Goal: Information Seeking & Learning: Learn about a topic

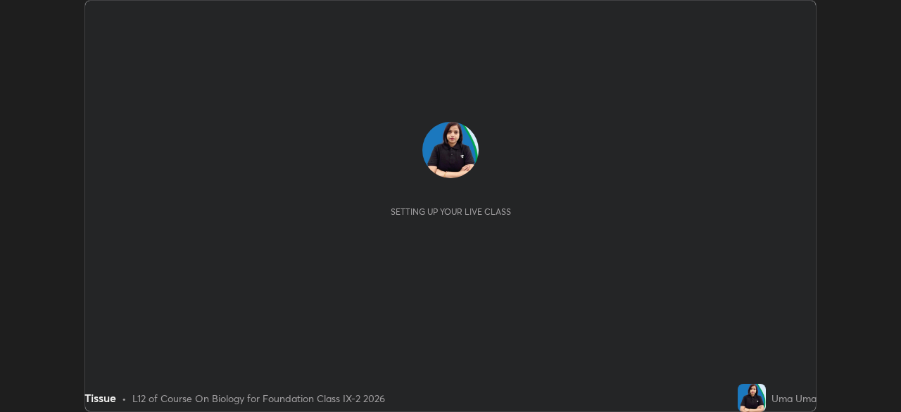
scroll to position [412, 900]
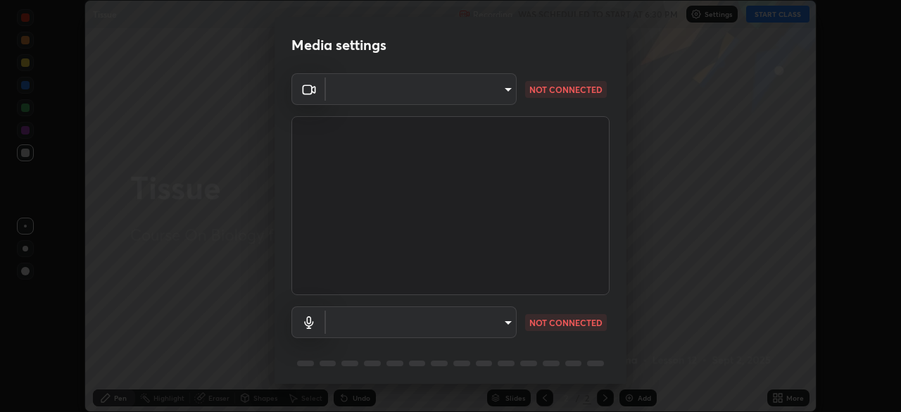
type input "1bfaa20297856ad55121efd0a2483a8db671bf9dcc0dce8dfcec0bded7d65c17"
type input "default"
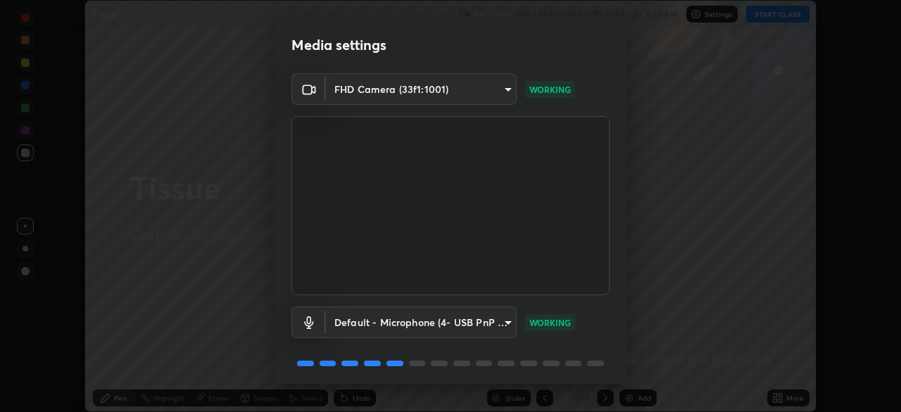
scroll to position [50, 0]
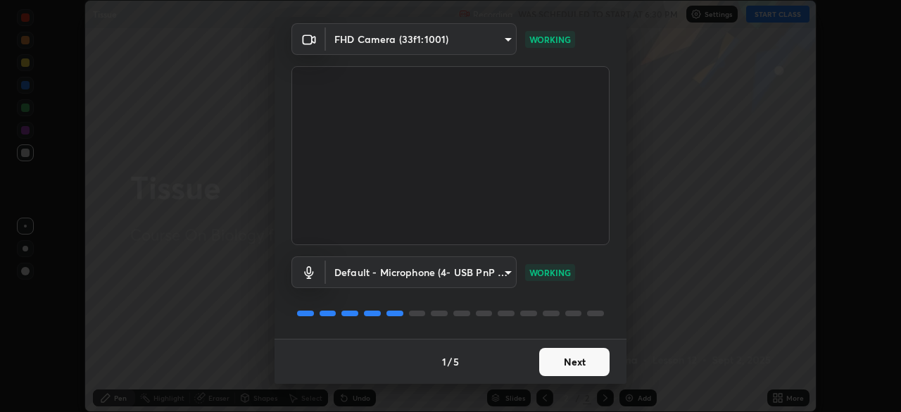
click at [549, 369] on button "Next" at bounding box center [574, 362] width 70 height 28
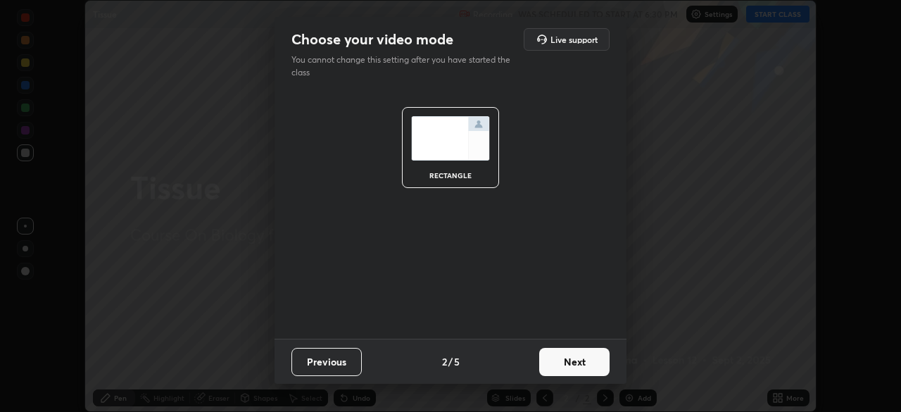
scroll to position [0, 0]
click at [549, 369] on button "Next" at bounding box center [574, 362] width 70 height 28
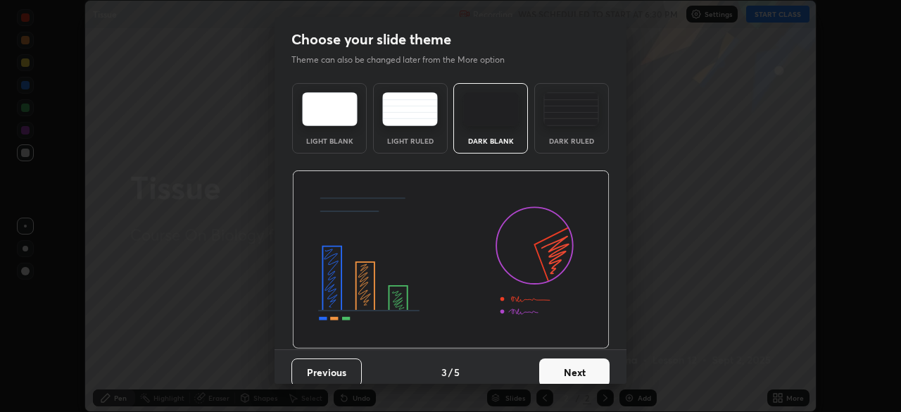
click at [552, 371] on button "Next" at bounding box center [574, 372] width 70 height 28
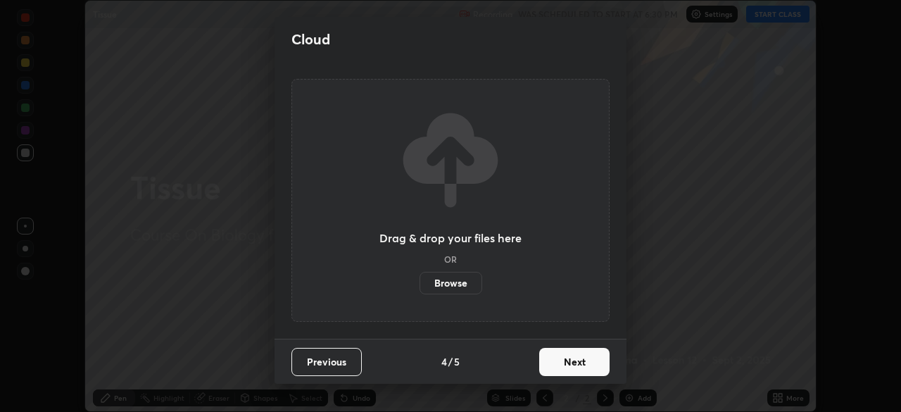
click at [554, 373] on button "Next" at bounding box center [574, 362] width 70 height 28
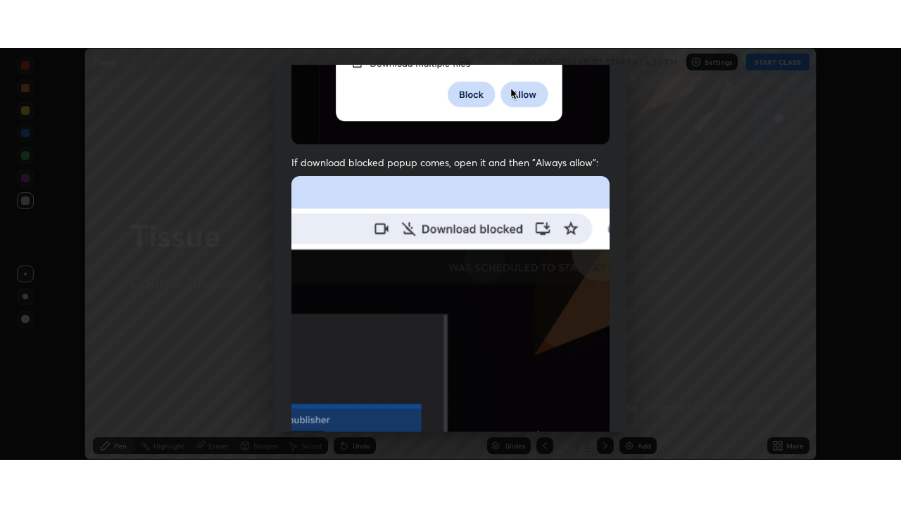
scroll to position [337, 0]
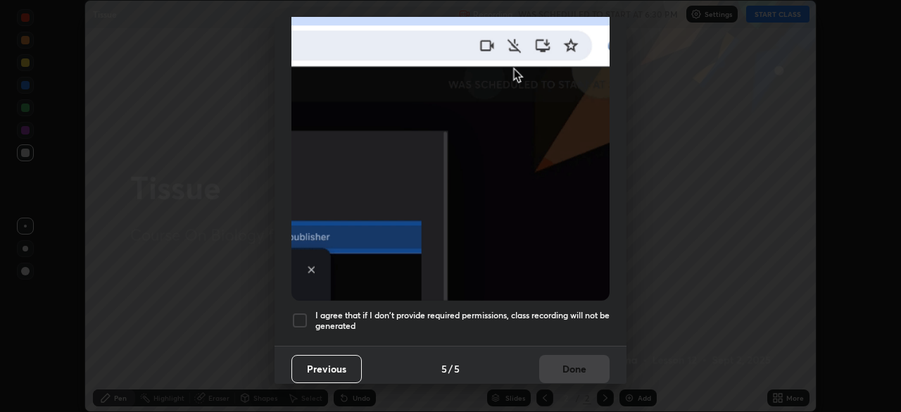
click at [527, 312] on h5 "I agree that if I don't provide required permissions, class recording will not …" at bounding box center [462, 321] width 294 height 22
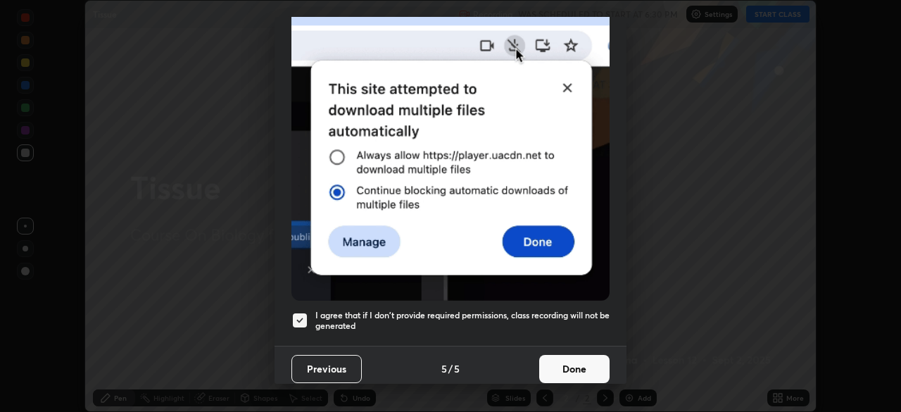
click at [545, 363] on button "Done" at bounding box center [574, 369] width 70 height 28
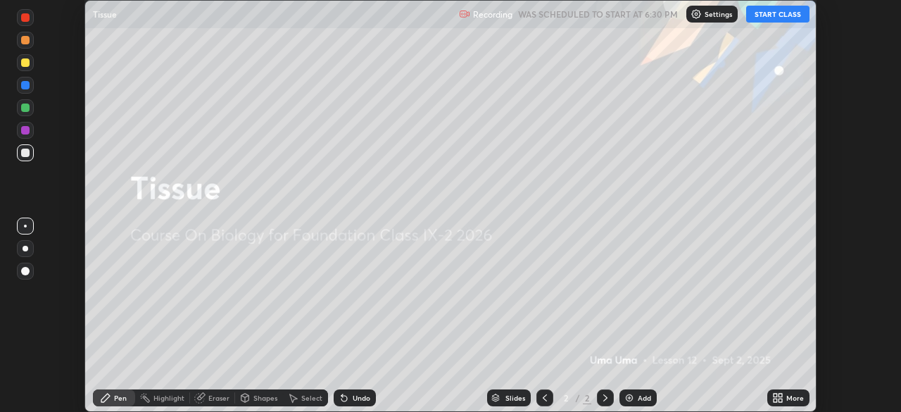
click at [773, 17] on button "START CLASS" at bounding box center [777, 14] width 63 height 17
click at [778, 399] on icon at bounding box center [780, 400] width 4 height 4
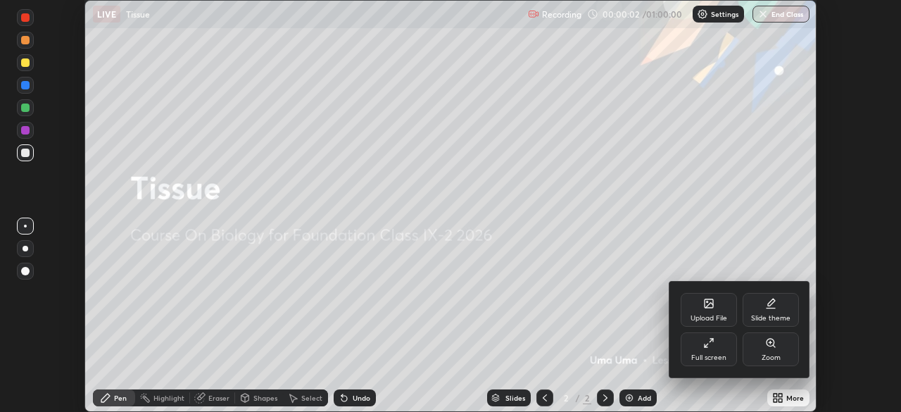
click at [715, 354] on div "Full screen" at bounding box center [708, 357] width 35 height 7
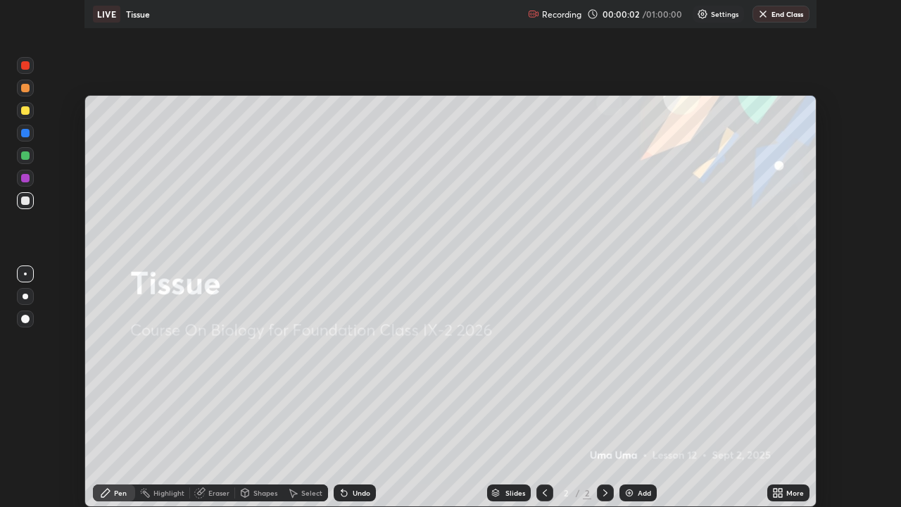
scroll to position [507, 901]
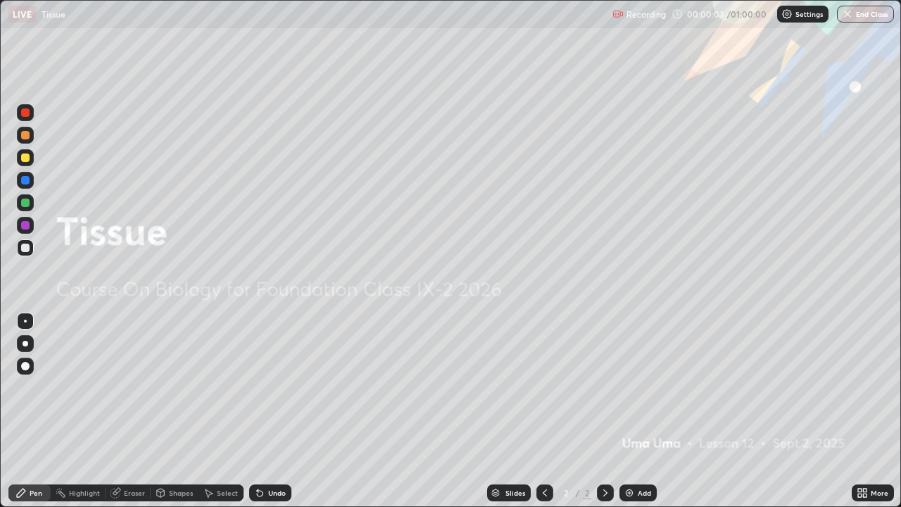
click at [638, 411] on div "Add" at bounding box center [644, 492] width 13 height 7
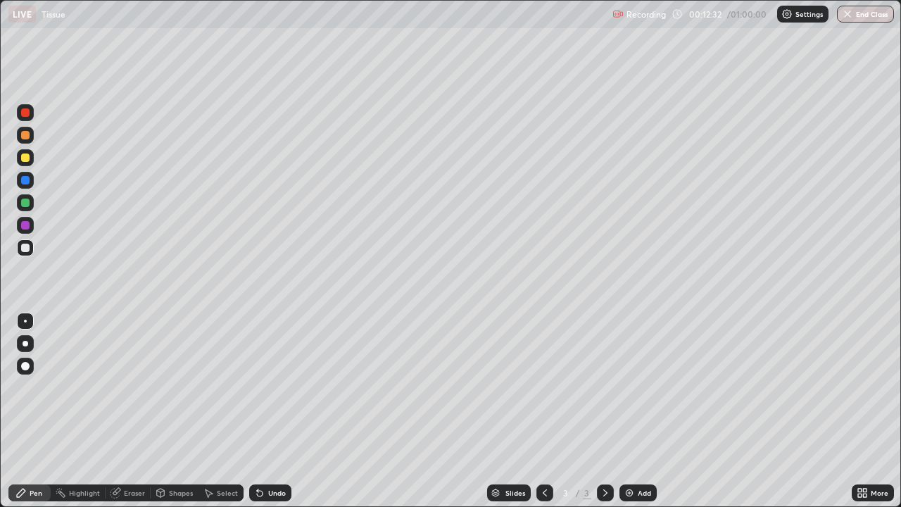
click at [633, 411] on img at bounding box center [629, 492] width 11 height 11
click at [32, 161] on div at bounding box center [25, 157] width 17 height 17
click at [24, 251] on div at bounding box center [25, 248] width 8 height 8
click at [26, 225] on div at bounding box center [25, 225] width 8 height 8
click at [28, 248] on div at bounding box center [25, 248] width 8 height 8
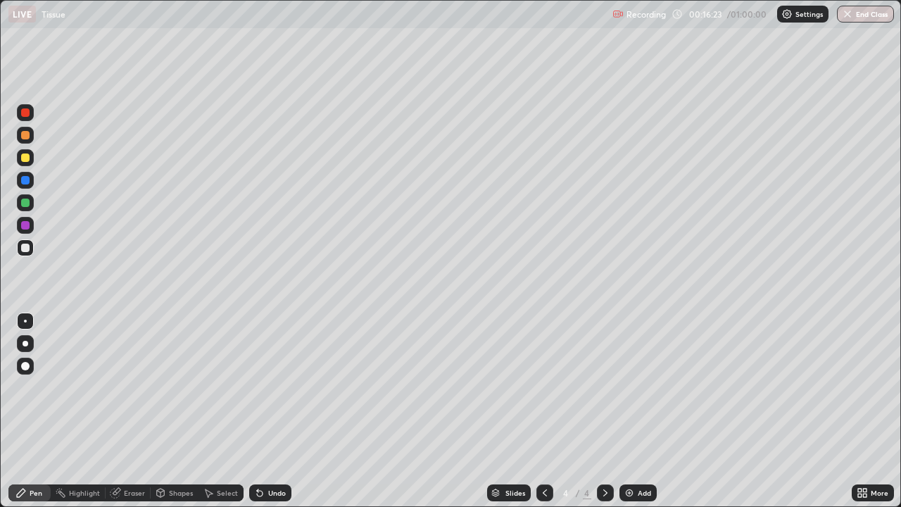
click at [31, 250] on div at bounding box center [25, 247] width 17 height 17
click at [28, 204] on div at bounding box center [25, 202] width 8 height 8
click at [627, 411] on img at bounding box center [629, 492] width 11 height 11
click at [635, 411] on div "Add" at bounding box center [637, 492] width 37 height 17
click at [32, 158] on div at bounding box center [25, 157] width 17 height 17
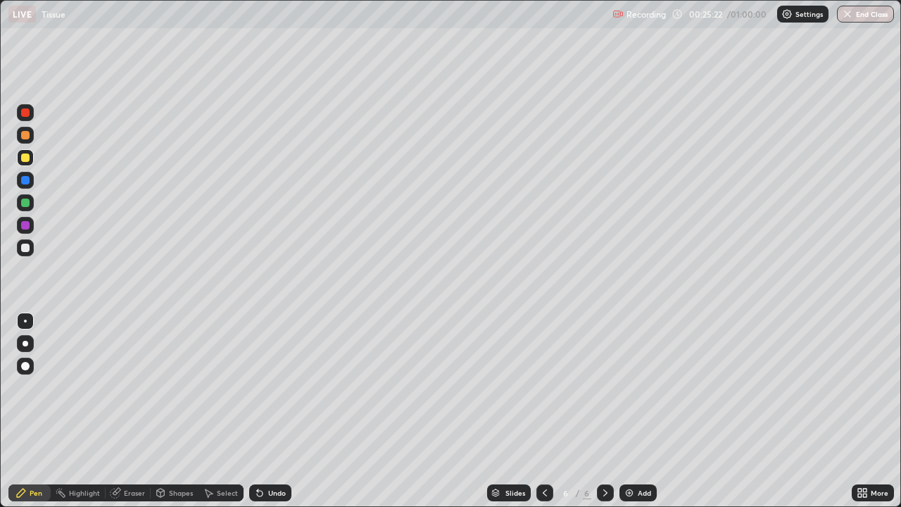
click at [137, 411] on div "Eraser" at bounding box center [134, 492] width 21 height 7
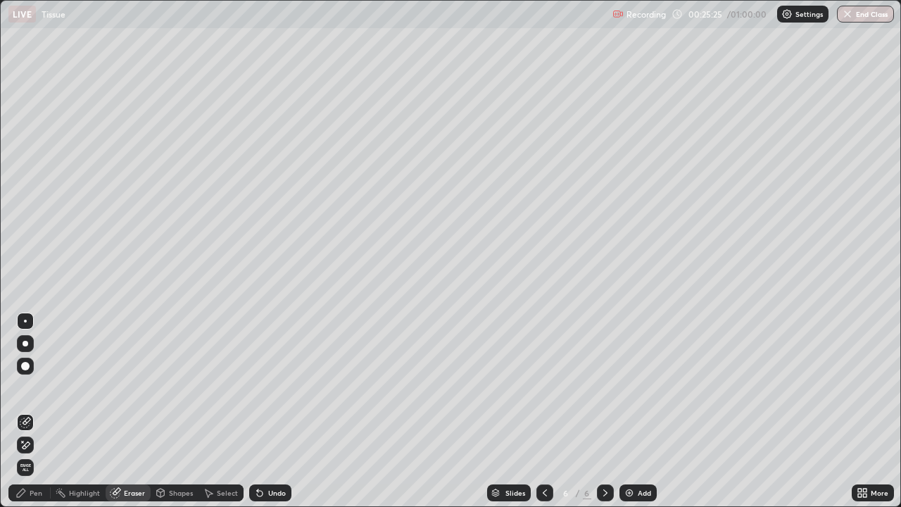
click at [39, 411] on div "Pen" at bounding box center [36, 492] width 13 height 7
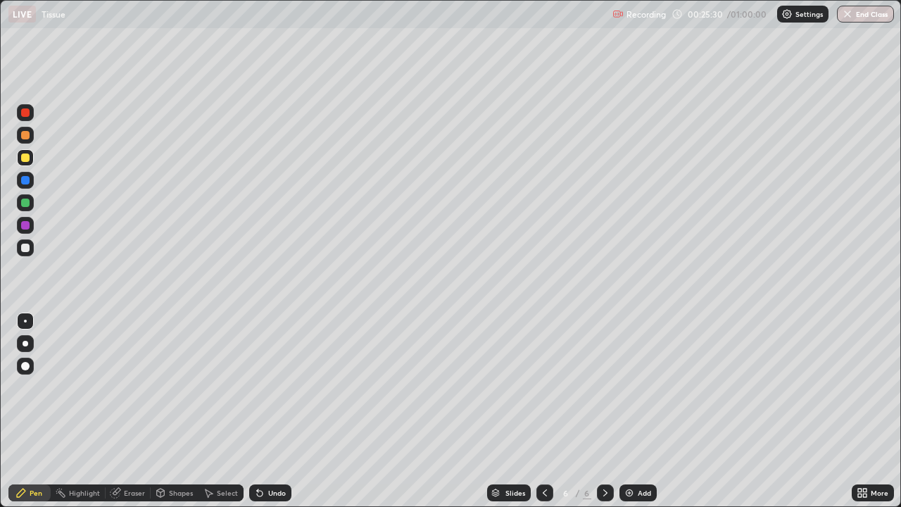
click at [29, 248] on div at bounding box center [25, 248] width 8 height 8
click at [25, 228] on div at bounding box center [25, 225] width 8 height 8
click at [25, 249] on div at bounding box center [25, 248] width 8 height 8
click at [24, 246] on div at bounding box center [25, 248] width 8 height 8
click at [27, 111] on div at bounding box center [25, 112] width 8 height 8
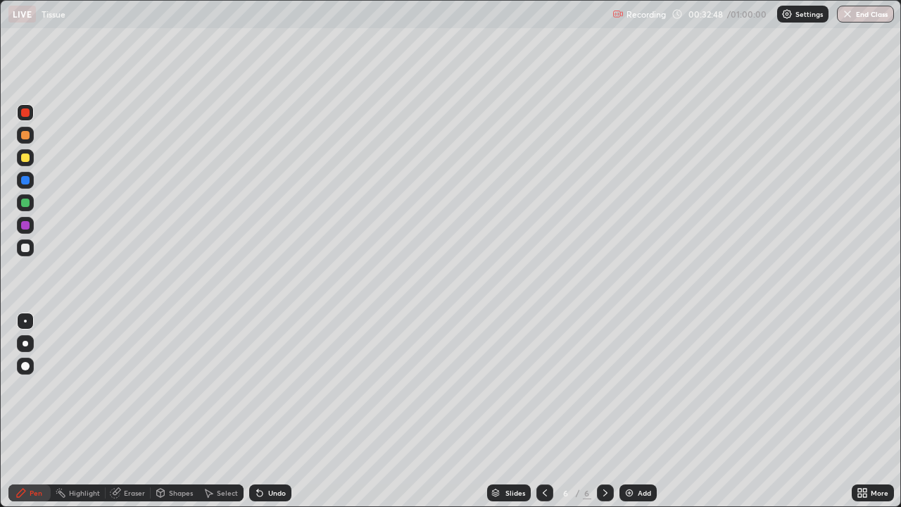
click at [24, 223] on div at bounding box center [25, 225] width 8 height 8
click at [30, 253] on div at bounding box center [25, 247] width 17 height 17
click at [40, 411] on div "Pen" at bounding box center [36, 492] width 13 height 7
click at [637, 411] on div "Add" at bounding box center [637, 492] width 37 height 17
click at [26, 160] on div at bounding box center [25, 157] width 8 height 8
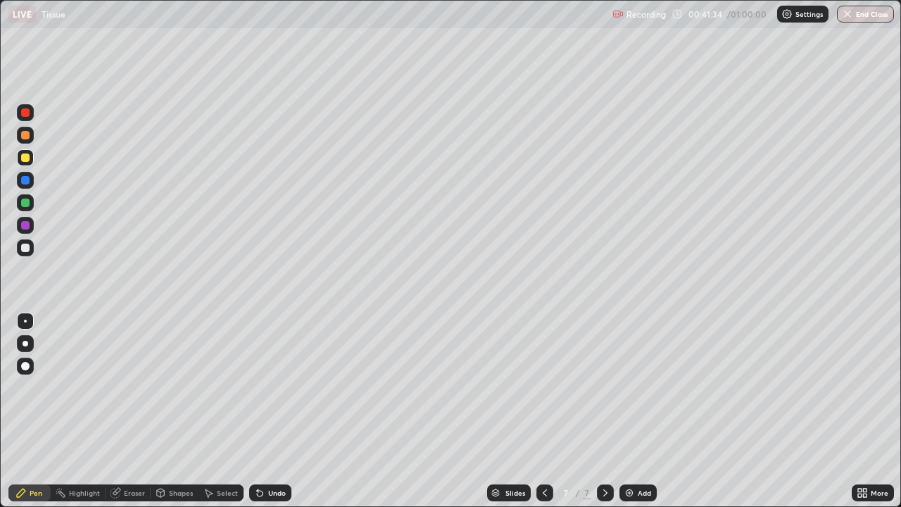
click at [26, 158] on div at bounding box center [25, 157] width 8 height 8
click at [29, 249] on div at bounding box center [25, 248] width 8 height 8
click at [26, 232] on div at bounding box center [25, 225] width 17 height 17
click at [25, 249] on div at bounding box center [25, 248] width 8 height 8
click at [131, 411] on div "Eraser" at bounding box center [134, 492] width 21 height 7
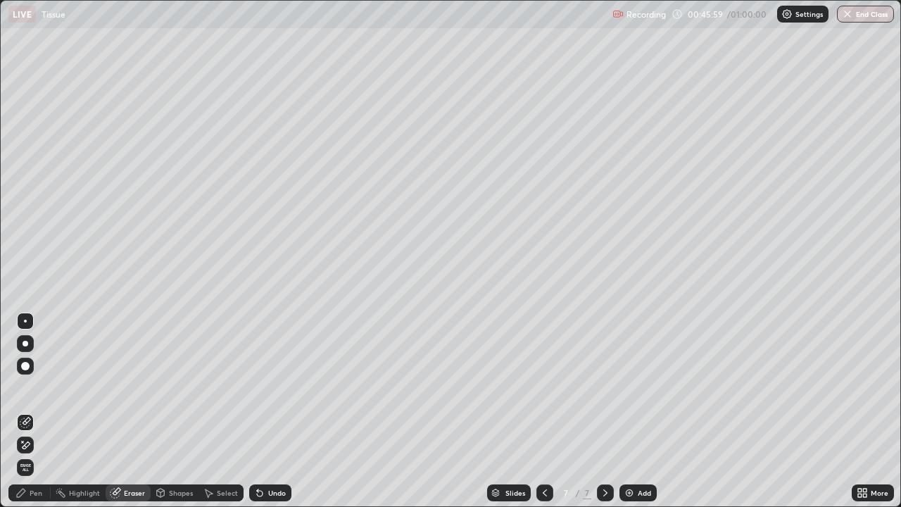
click at [36, 411] on div "Pen" at bounding box center [36, 492] width 13 height 7
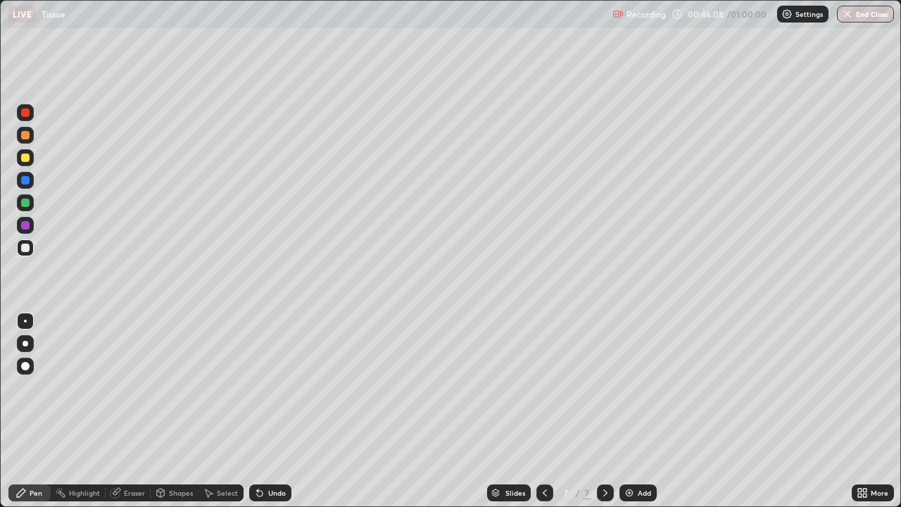
click at [27, 161] on div at bounding box center [25, 157] width 8 height 8
click at [29, 248] on div at bounding box center [25, 248] width 8 height 8
click at [23, 225] on div at bounding box center [25, 225] width 8 height 8
click at [24, 227] on div at bounding box center [25, 225] width 8 height 8
click at [25, 158] on div at bounding box center [25, 157] width 8 height 8
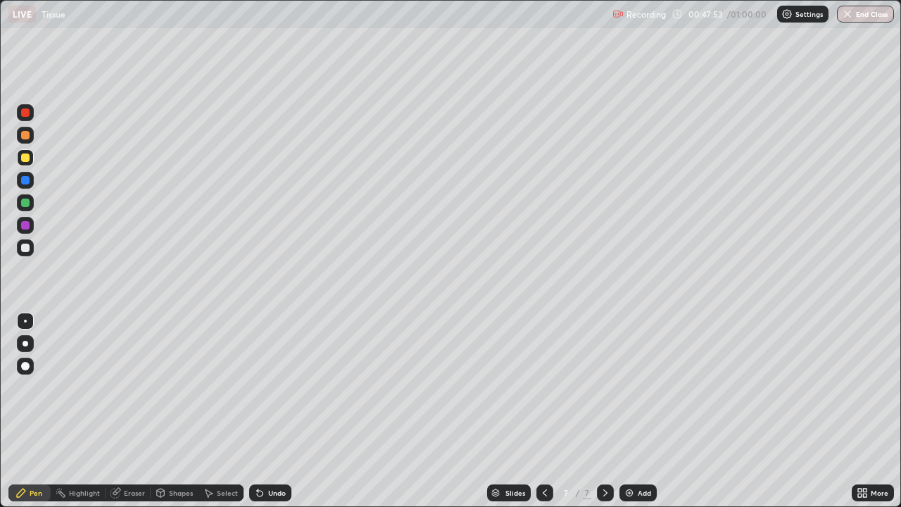
click at [30, 180] on div at bounding box center [25, 180] width 17 height 17
click at [25, 226] on div at bounding box center [25, 225] width 8 height 8
click at [28, 228] on div at bounding box center [25, 225] width 8 height 8
click at [26, 205] on div at bounding box center [25, 202] width 8 height 8
click at [26, 160] on div at bounding box center [25, 157] width 8 height 8
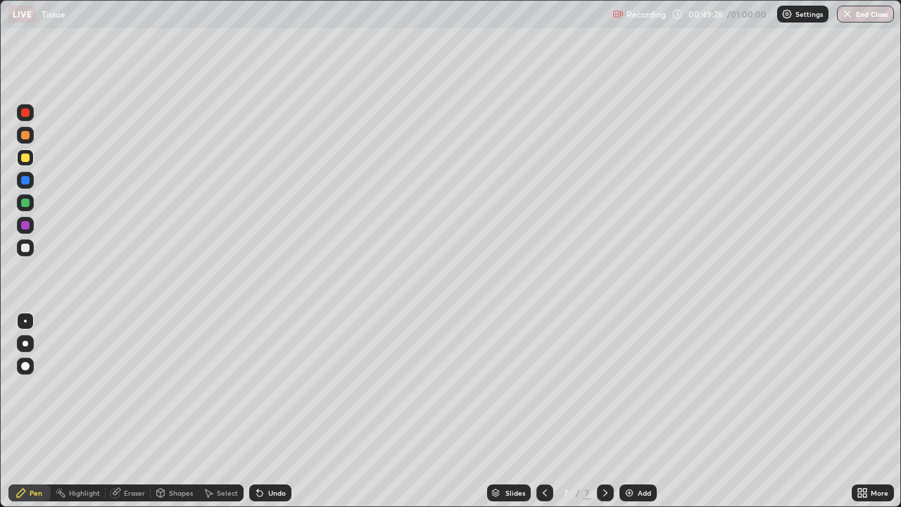
click at [387, 411] on div "Slides 7 / 7 Add" at bounding box center [571, 493] width 560 height 28
click at [26, 246] on div at bounding box center [25, 248] width 8 height 8
click at [27, 239] on div at bounding box center [25, 247] width 17 height 17
click at [28, 246] on div at bounding box center [25, 248] width 8 height 8
click at [27, 253] on div at bounding box center [25, 247] width 17 height 17
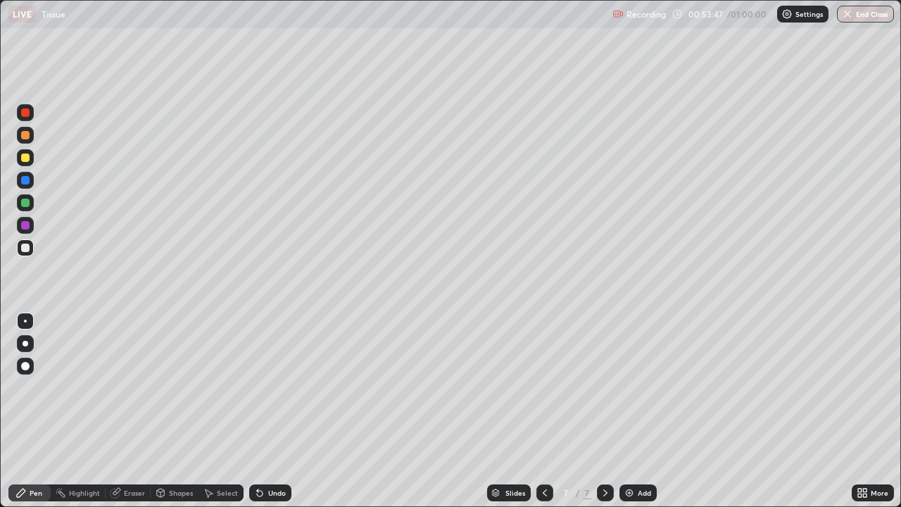
click at [28, 204] on div at bounding box center [25, 202] width 8 height 8
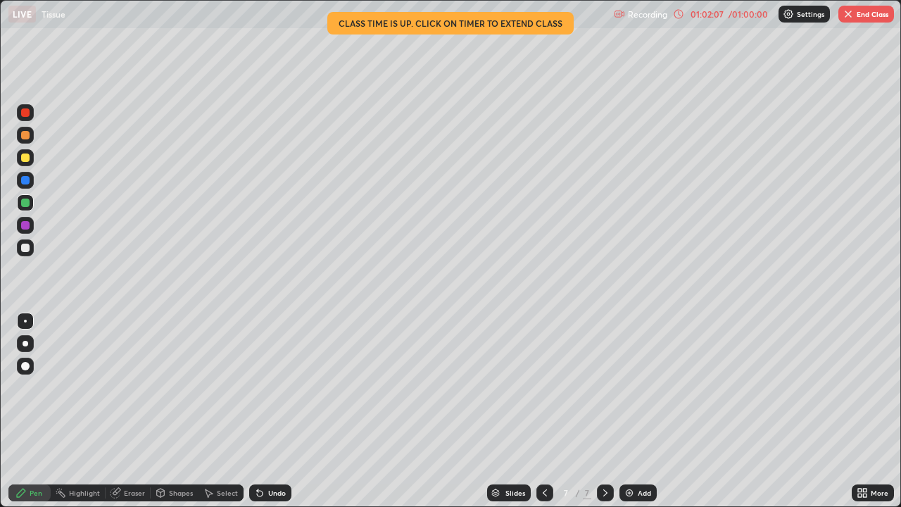
click at [866, 19] on button "End Class" at bounding box center [866, 14] width 56 height 17
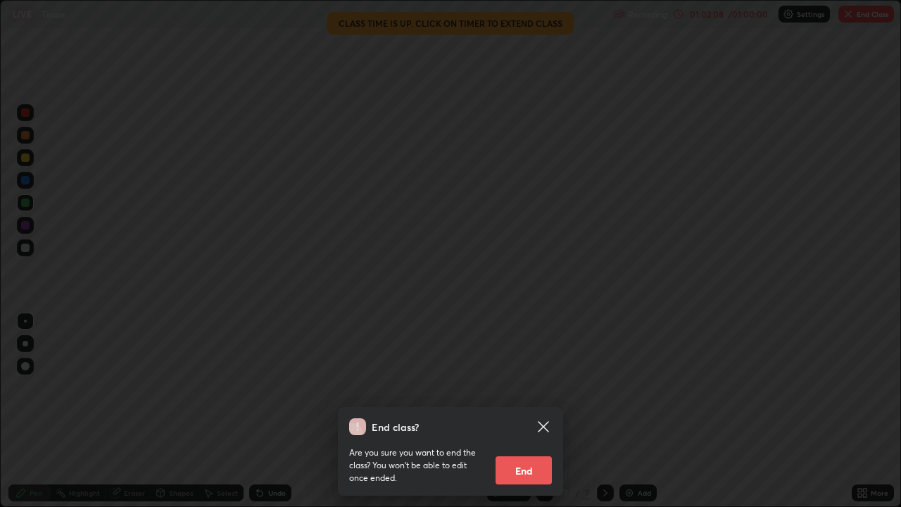
click at [530, 411] on button "End" at bounding box center [523, 470] width 56 height 28
